Goal: Check status

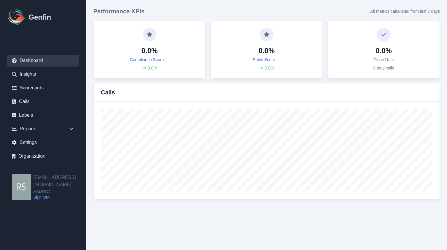
click at [30, 96] on link "Calls" at bounding box center [43, 102] width 72 height 12
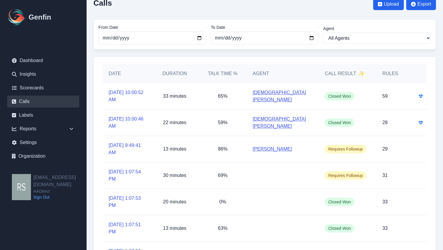
scroll to position [9, 0]
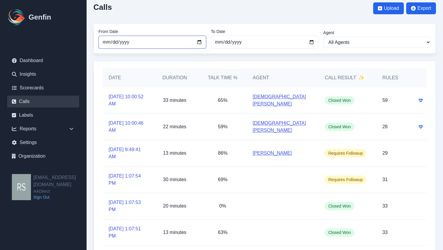
click at [200, 43] on input "[DATE]" at bounding box center [152, 42] width 108 height 13
click at [211, 36] on input "[DATE]" at bounding box center [265, 42] width 108 height 13
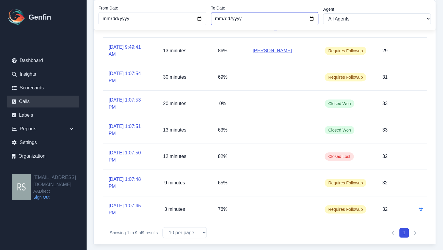
scroll to position [0, 0]
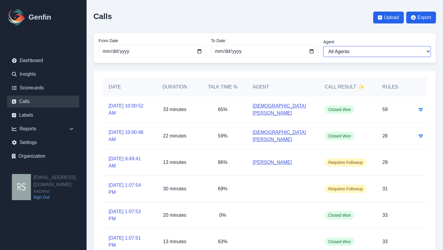
click at [364, 46] on select "All Agents [PERSON_NAME] [PERSON_NAME]" at bounding box center [377, 51] width 108 height 11
click at [363, 48] on select "All Agents [PERSON_NAME] [PERSON_NAME]" at bounding box center [377, 51] width 108 height 11
click at [57, 92] on link "Scorecards" at bounding box center [43, 88] width 72 height 12
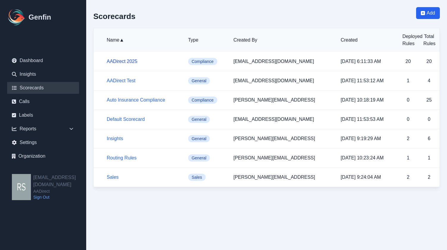
click at [125, 62] on link "AADirect 2025" at bounding box center [122, 61] width 31 height 5
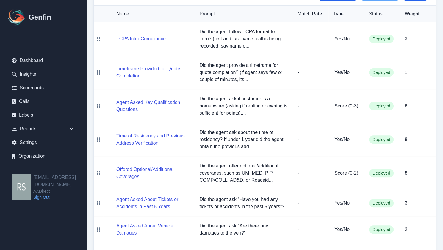
scroll to position [86, 0]
click at [22, 107] on link "Calls" at bounding box center [43, 102] width 72 height 12
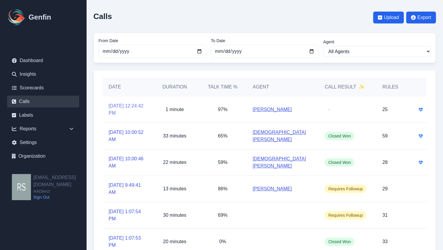
click at [123, 110] on link "[DATE] 12:24:42 PM" at bounding box center [127, 110] width 36 height 14
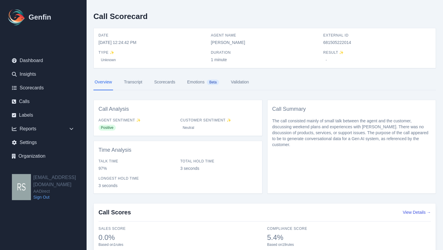
click at [128, 85] on link "Transcript" at bounding box center [133, 82] width 21 height 16
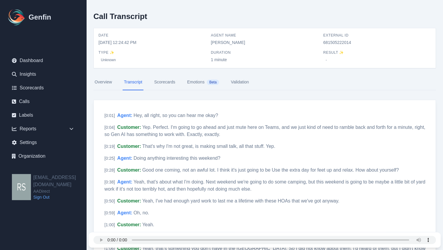
click at [155, 80] on link "Scorecards" at bounding box center [164, 82] width 23 height 16
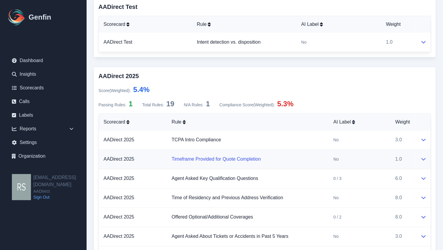
scroll to position [348, 0]
